Goal: Check status: Check status

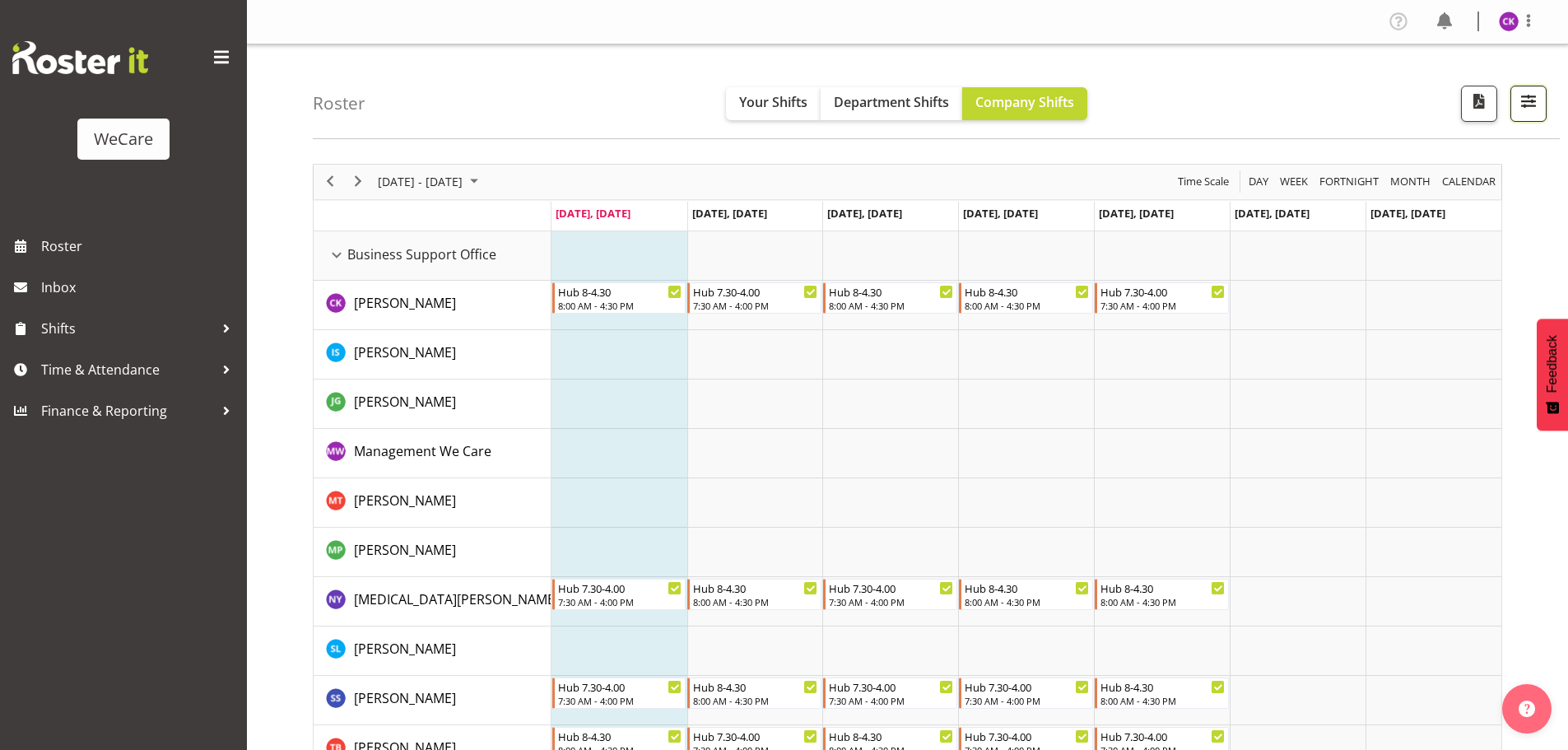
click at [1541, 104] on button "button" at bounding box center [1529, 103] width 36 height 36
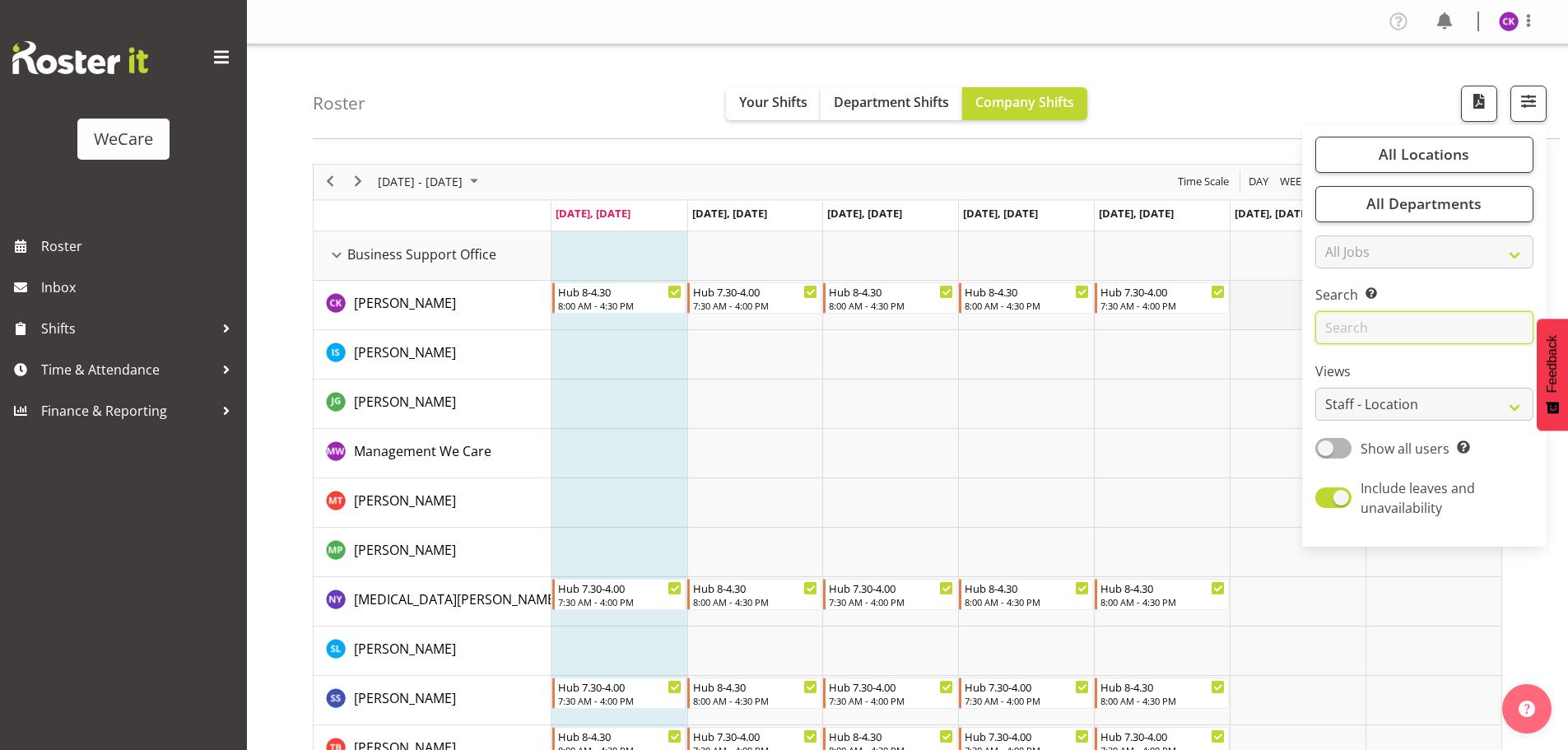
drag, startPoint x: 1394, startPoint y: 326, endPoint x: 1243, endPoint y: 312, distance: 151.6
click at [1394, 326] on input "text" at bounding box center [1424, 327] width 218 height 32
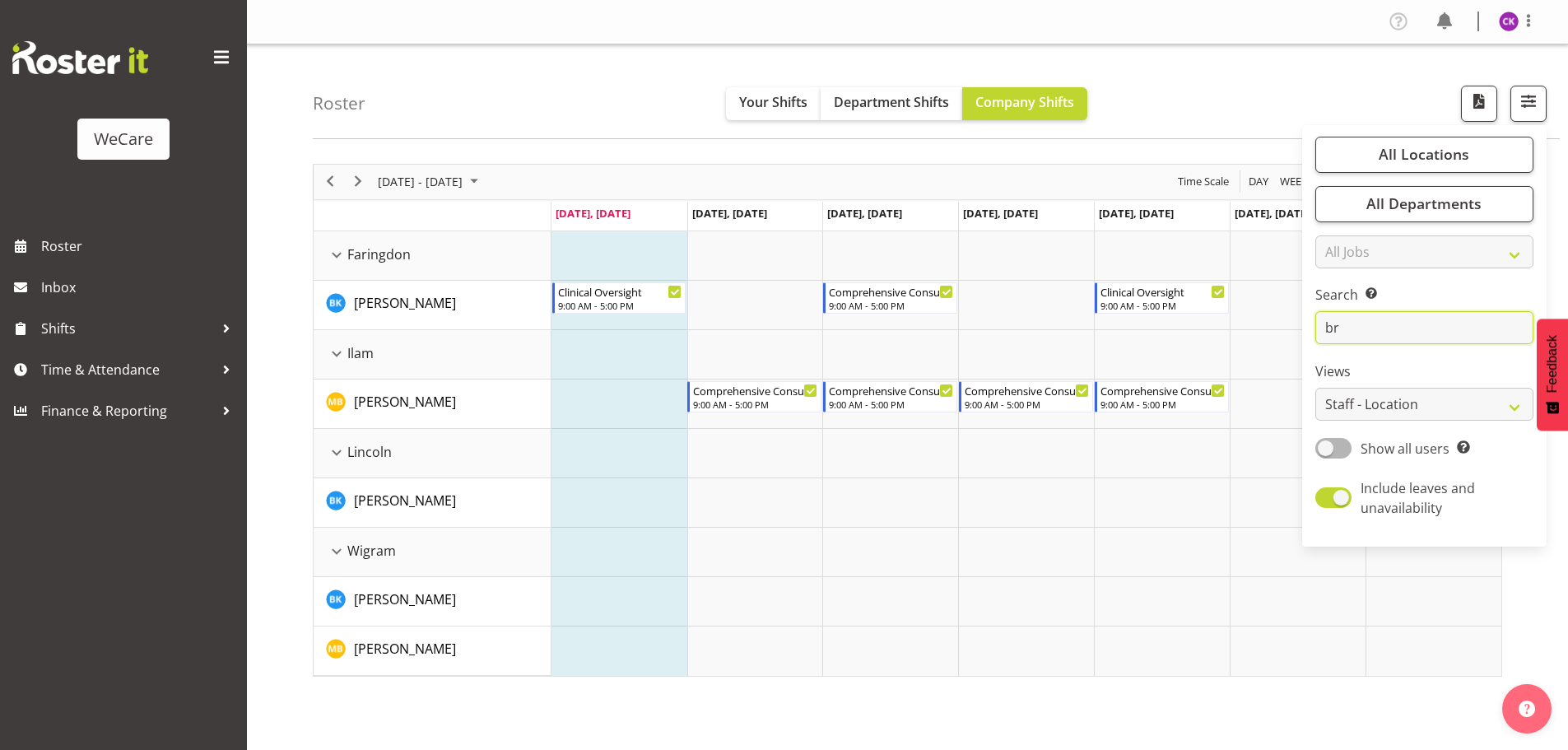
type input "b"
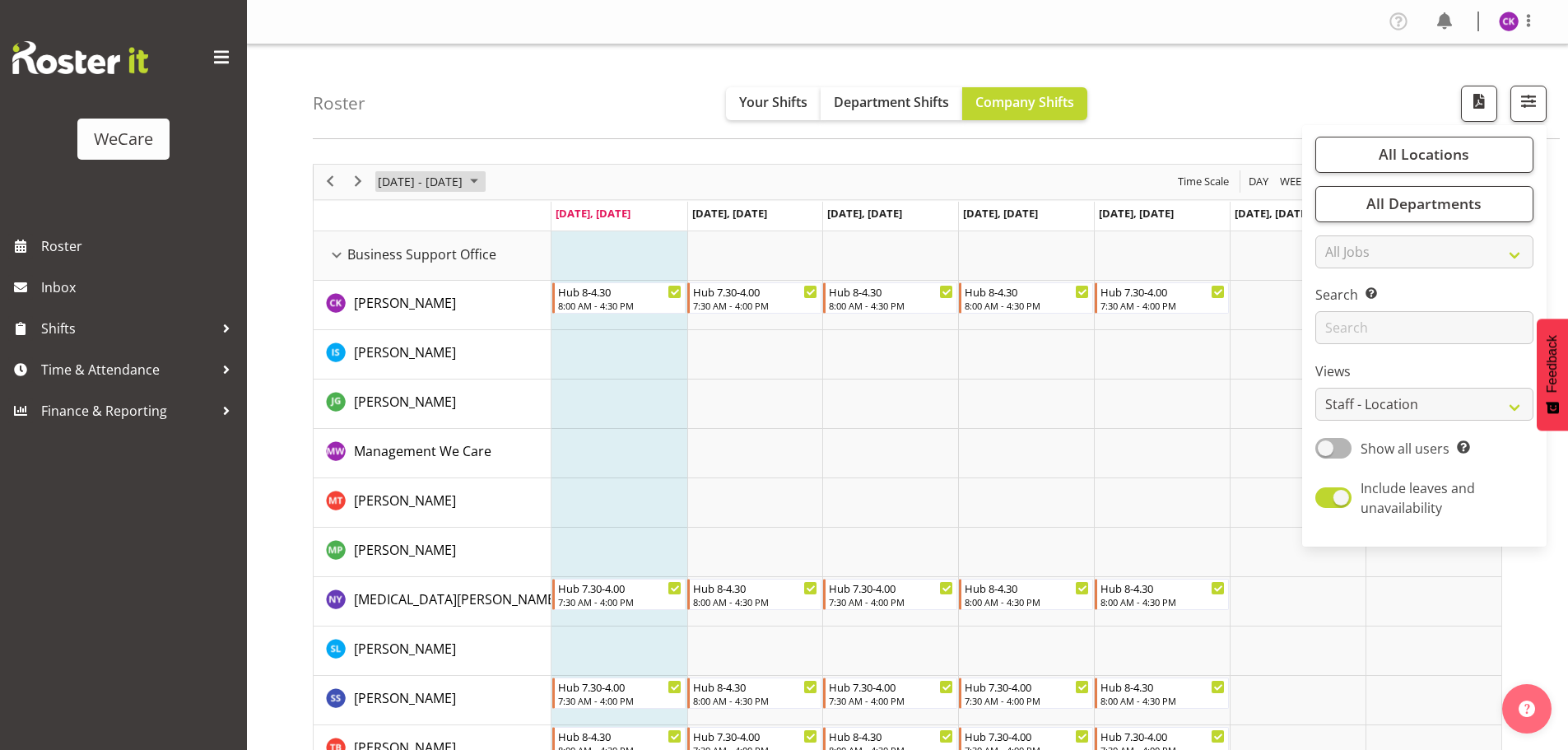
click at [464, 180] on span "[DATE] - [DATE]" at bounding box center [421, 181] width 88 height 21
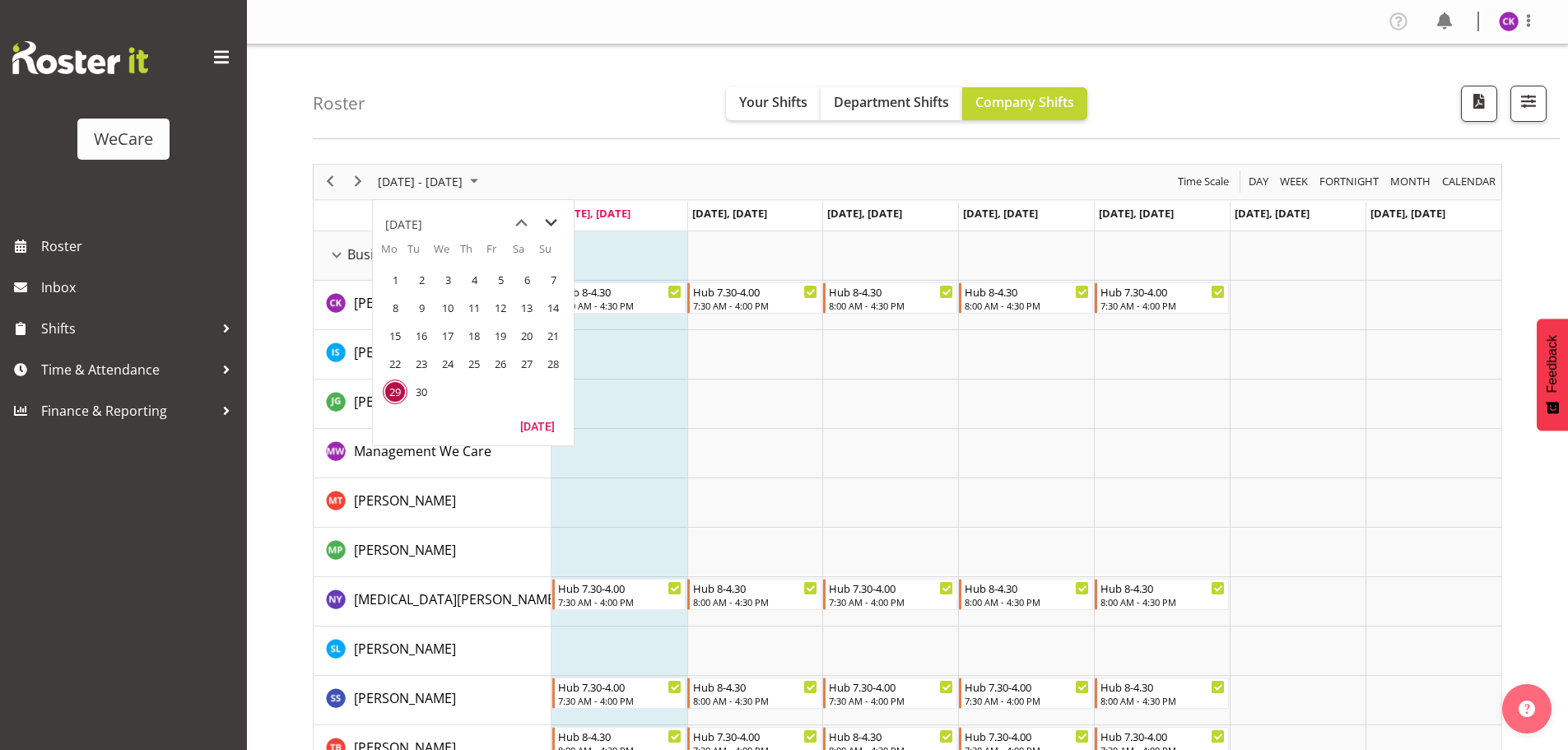
click at [550, 225] on span "next month" at bounding box center [551, 223] width 29 height 29
click at [406, 309] on span "6" at bounding box center [394, 308] width 25 height 25
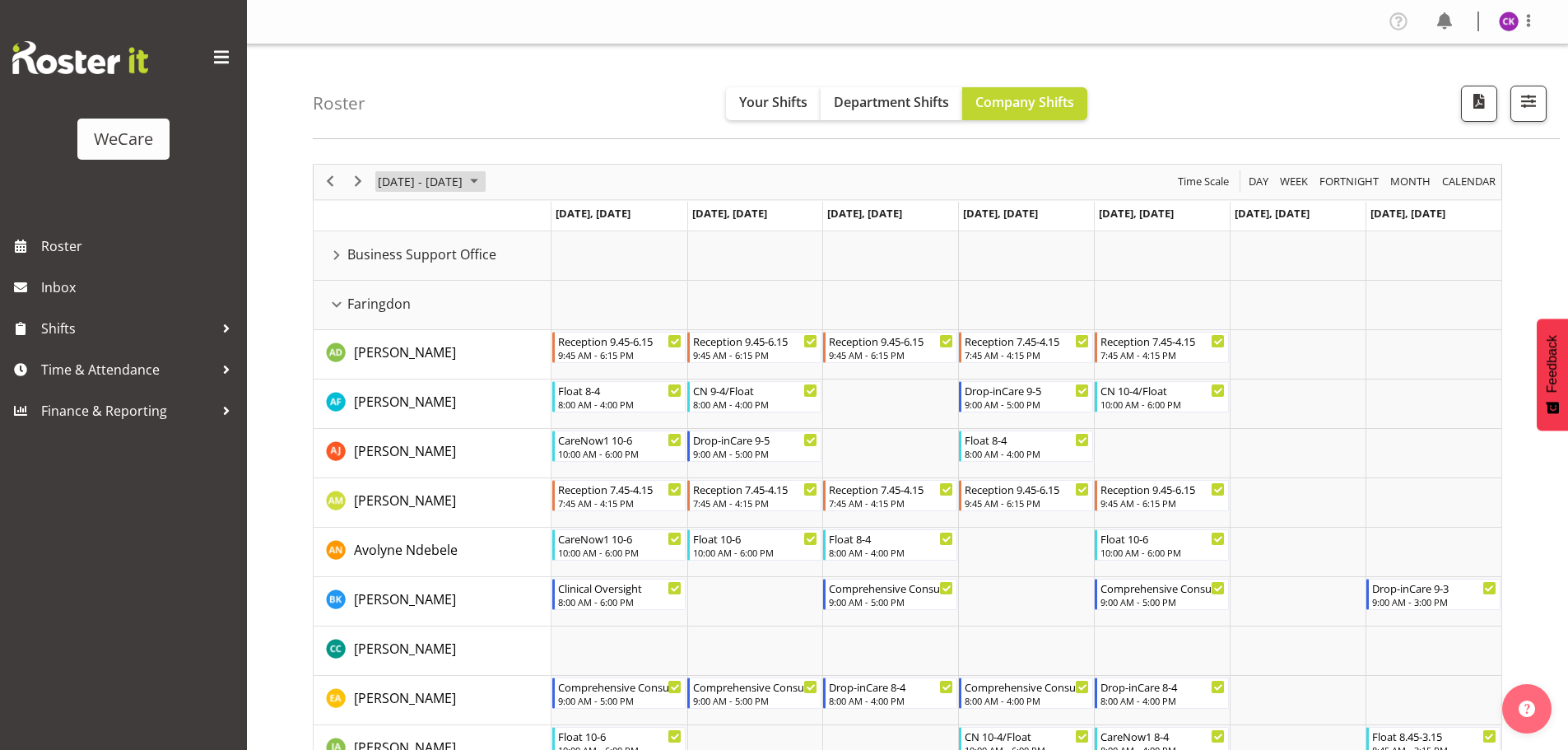
click at [394, 175] on span "[DATE] - [DATE]" at bounding box center [421, 181] width 88 height 21
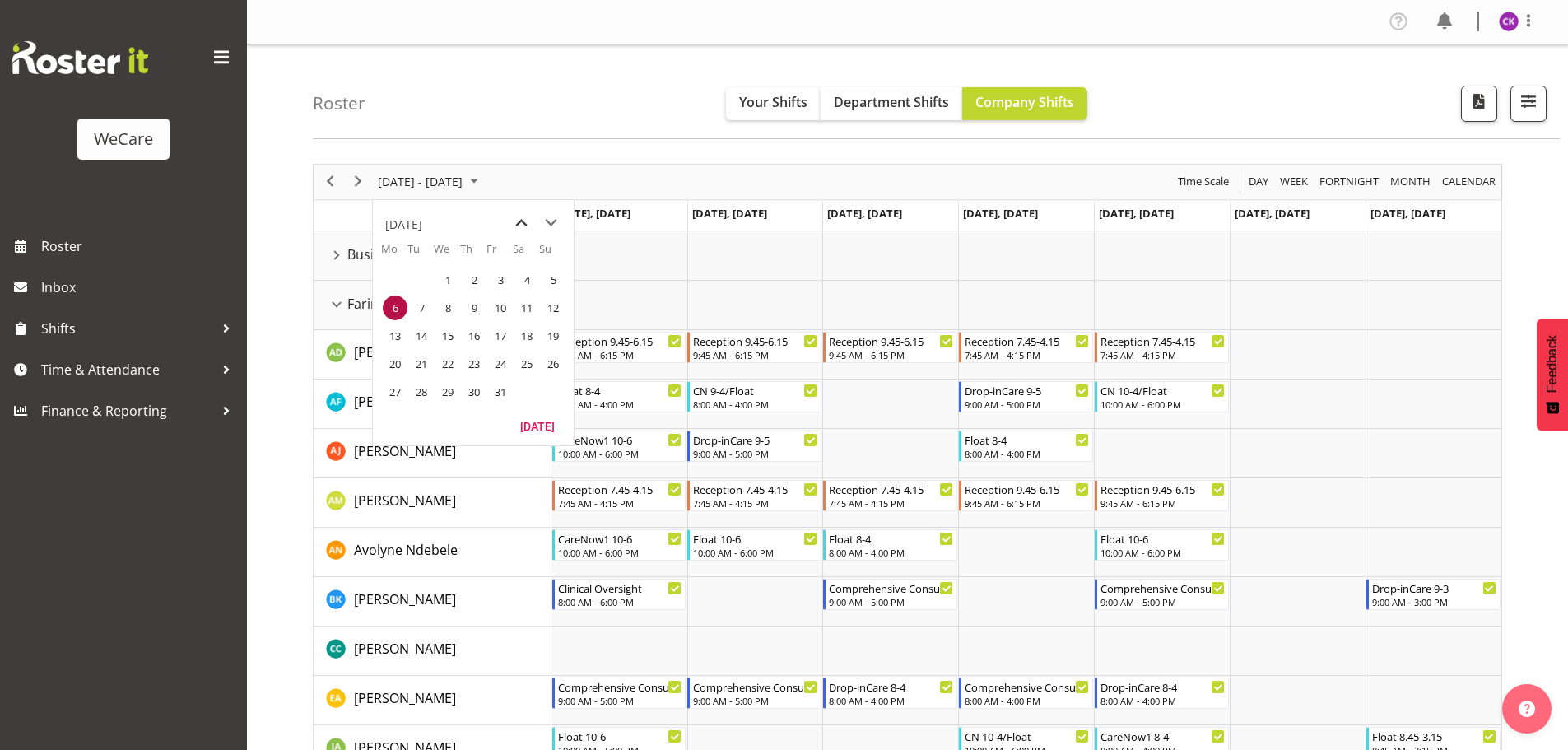
click at [516, 218] on span "previous month" at bounding box center [521, 223] width 29 height 29
click at [402, 386] on span "29" at bounding box center [394, 391] width 25 height 25
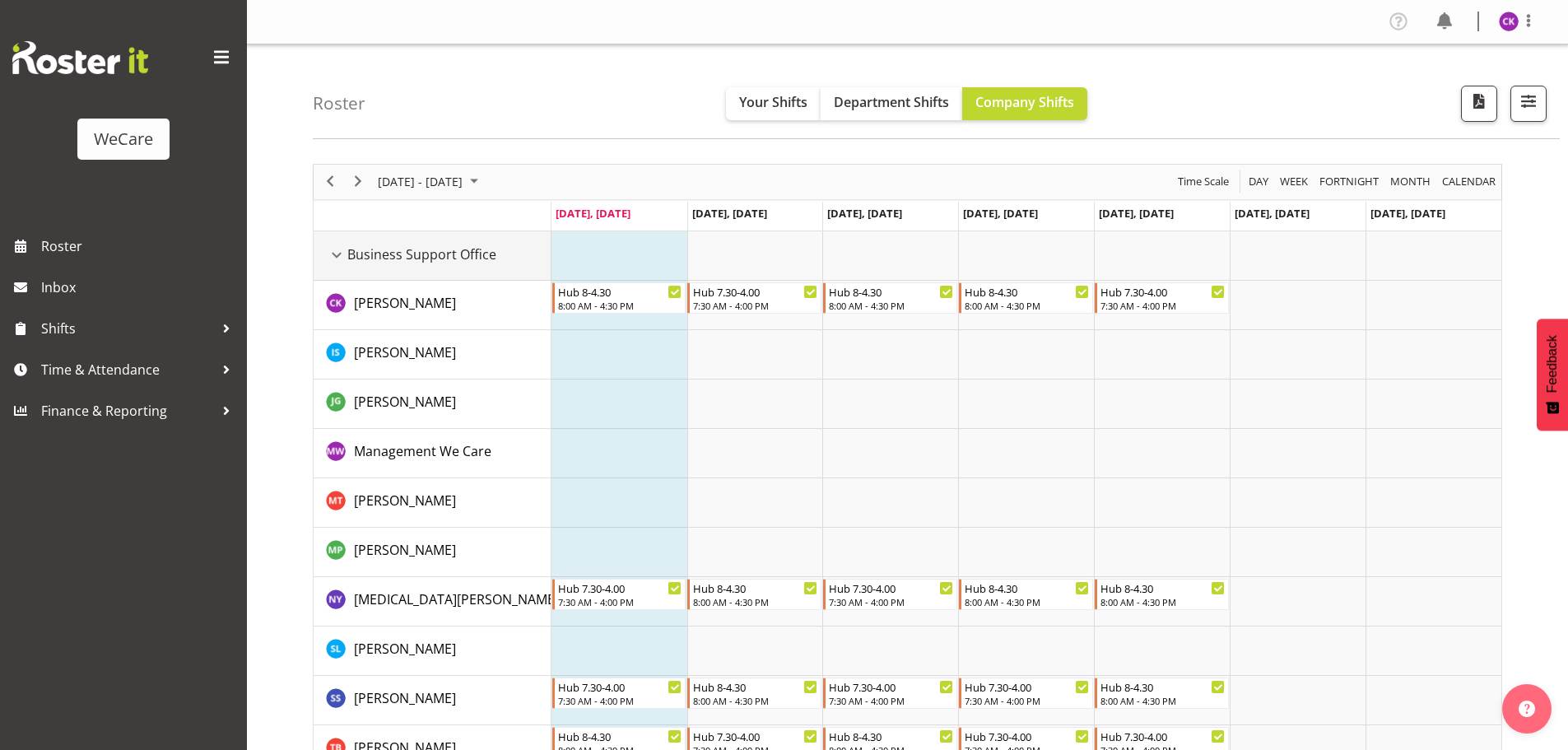
drag, startPoint x: 342, startPoint y: 260, endPoint x: 345, endPoint y: 269, distance: 9.5
click at [342, 260] on div "Business Support Office resource" at bounding box center [337, 256] width 22 height 22
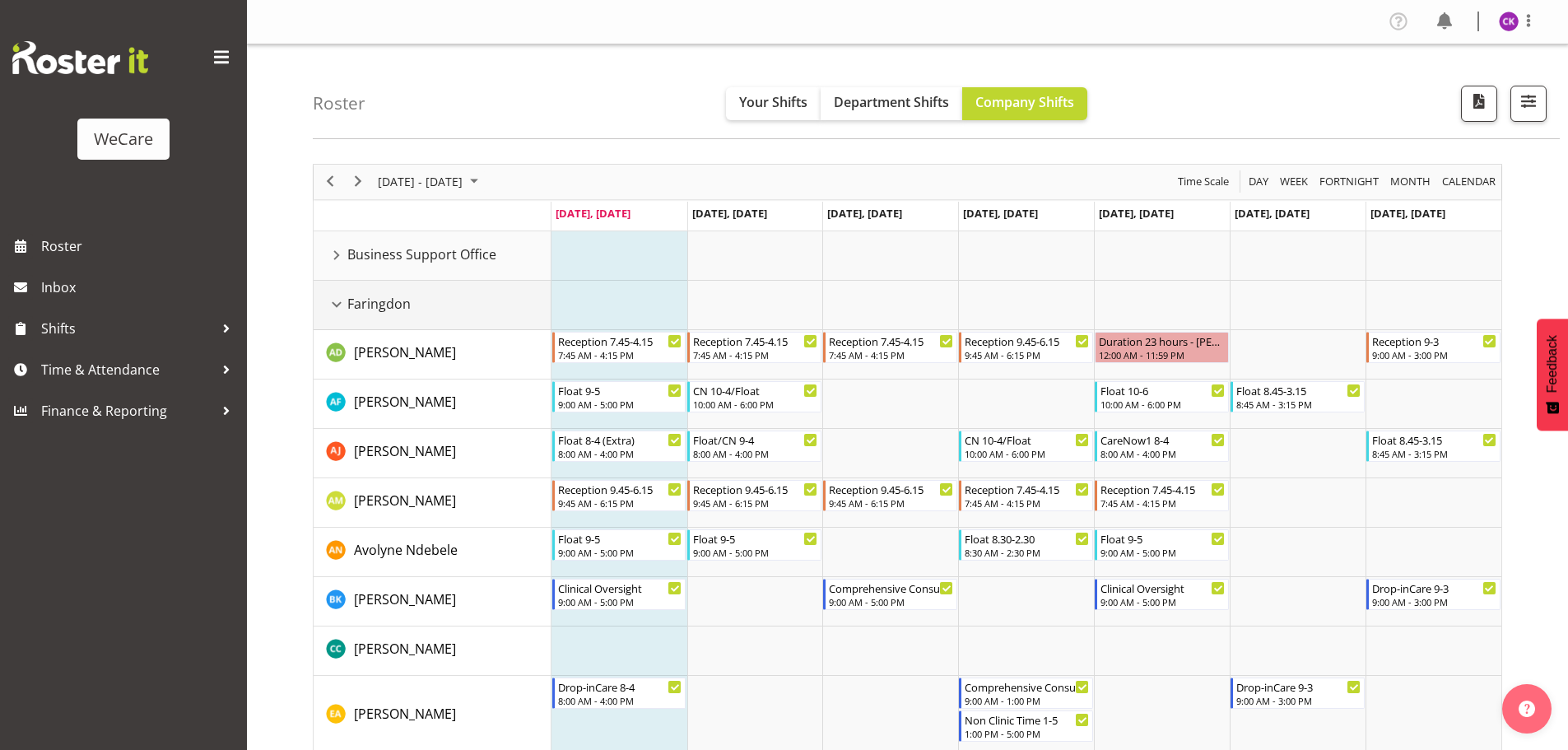
click at [334, 301] on div "Faringdon resource" at bounding box center [337, 305] width 22 height 22
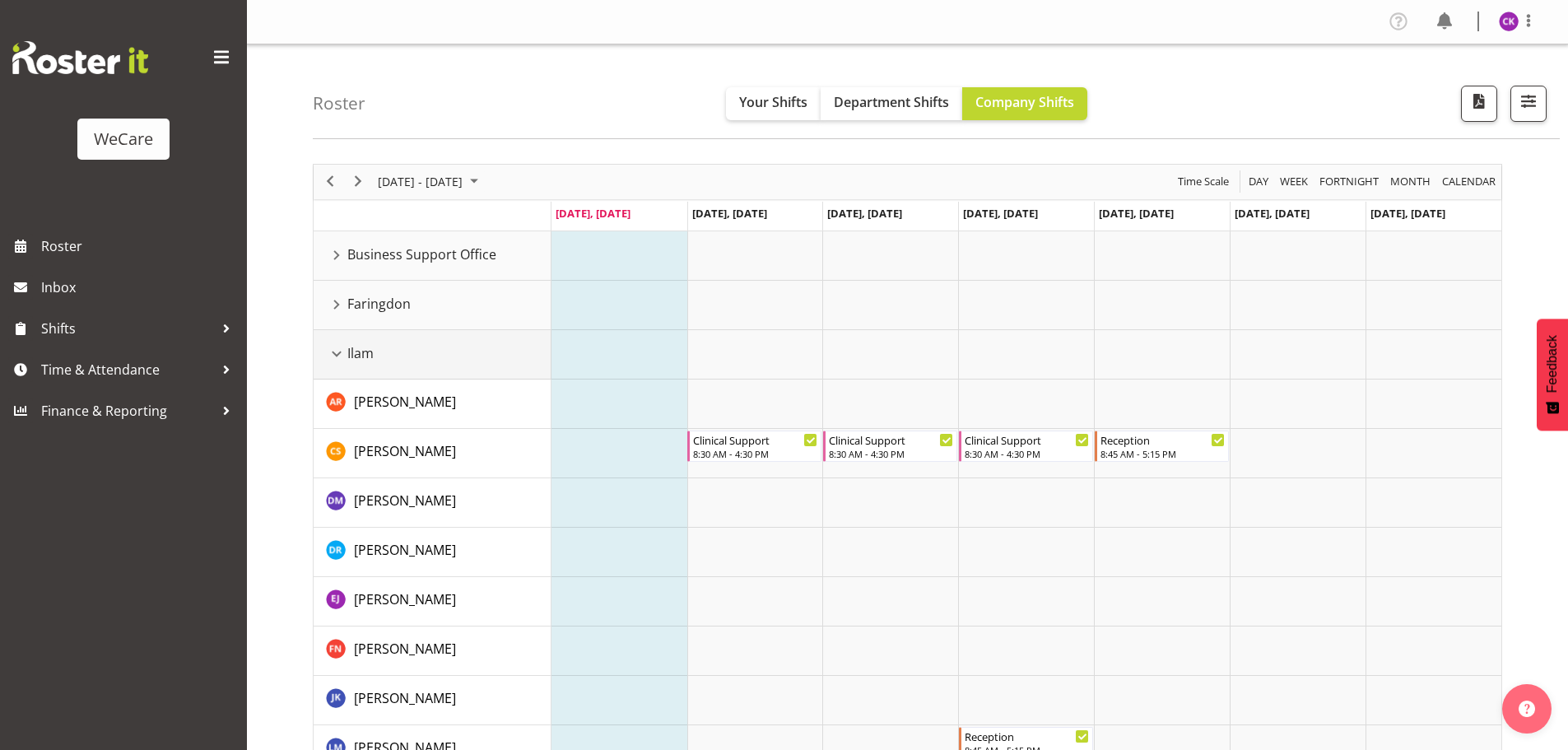
click at [335, 354] on div "Ilam resource" at bounding box center [337, 354] width 22 height 22
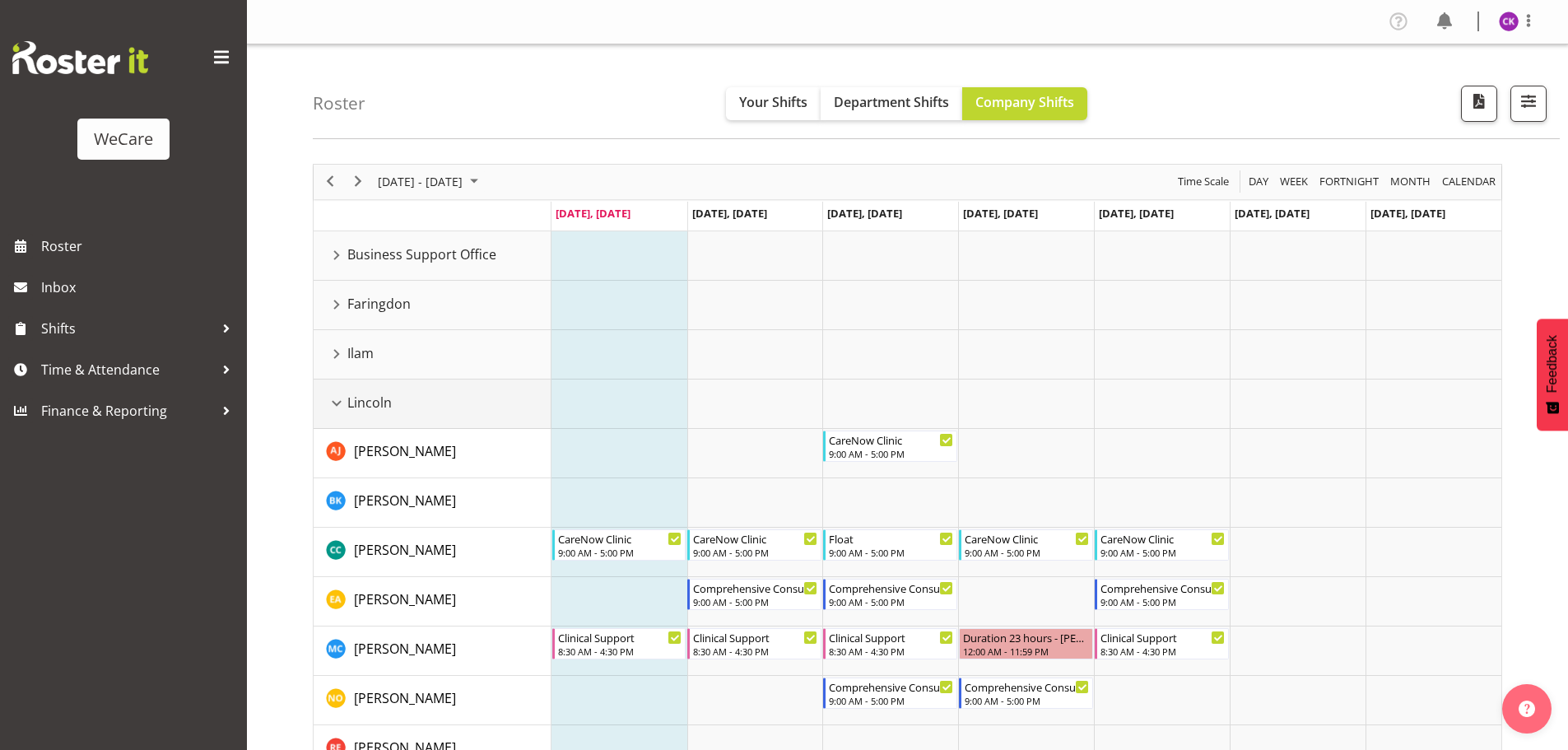
click at [335, 402] on div "Lincoln resource" at bounding box center [337, 403] width 22 height 22
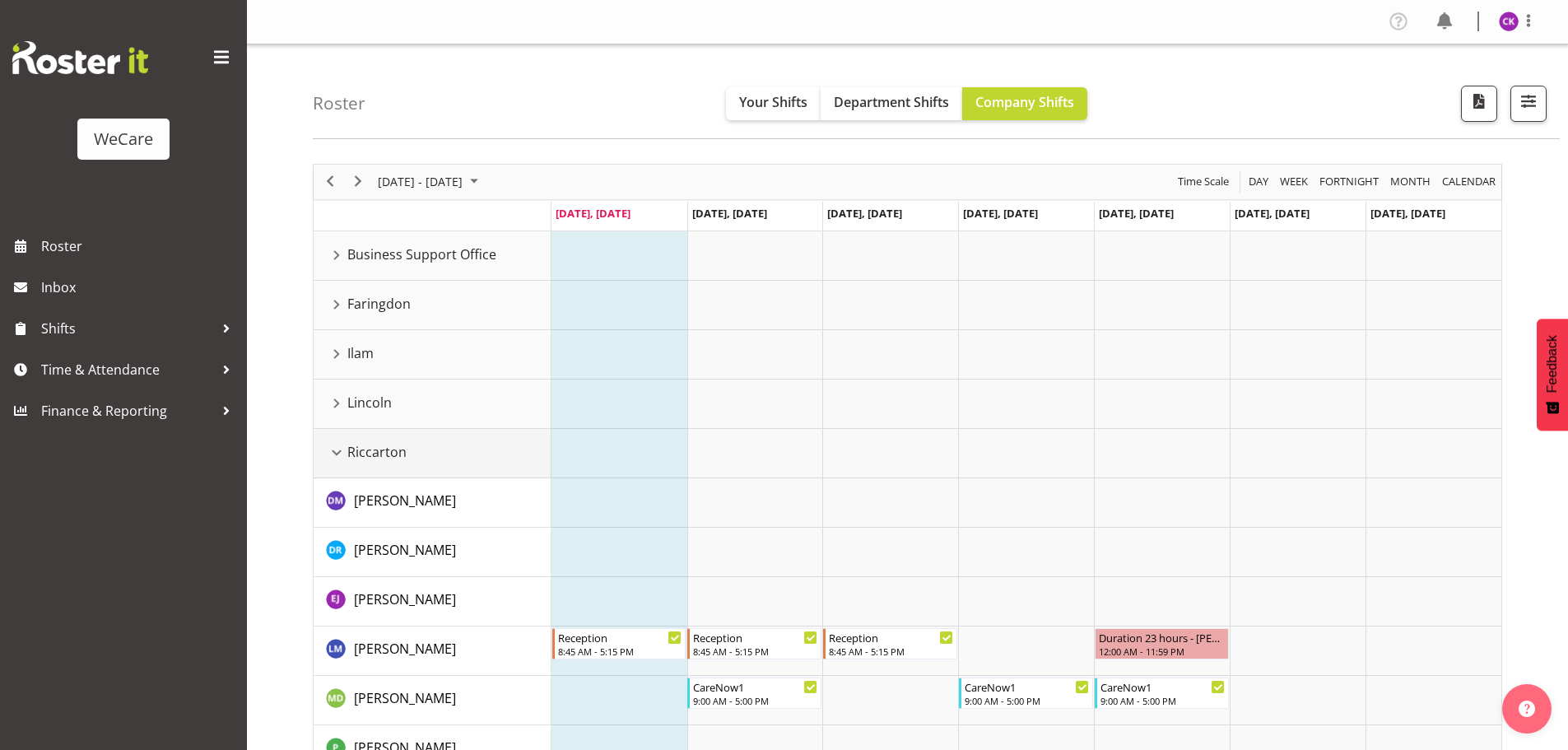
click at [333, 451] on div "Riccarton resource" at bounding box center [337, 453] width 22 height 22
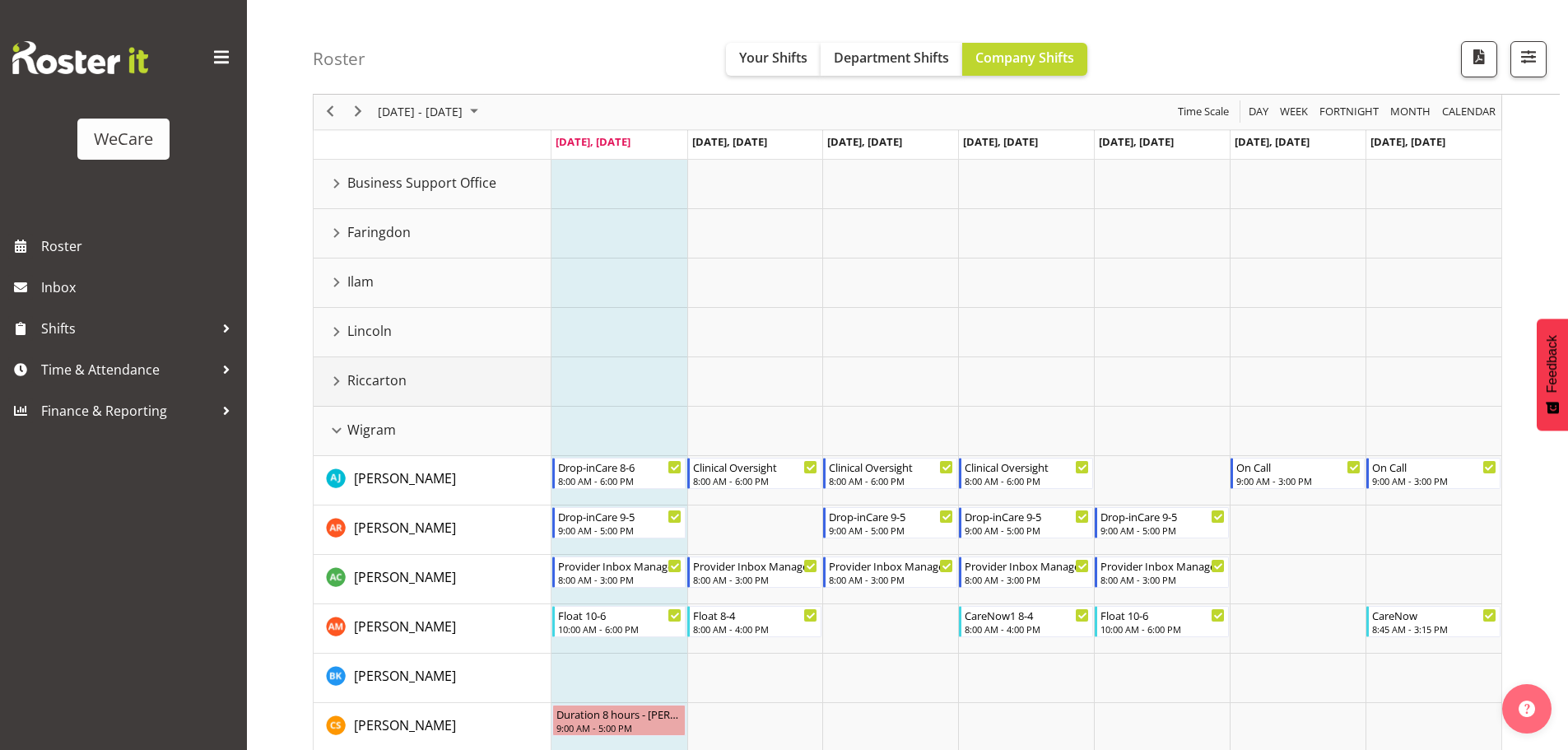
scroll to position [164, 0]
